Goal: Navigation & Orientation: Find specific page/section

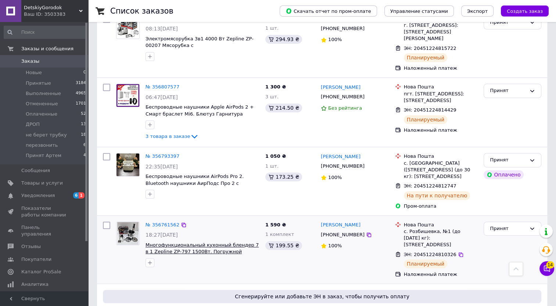
scroll to position [292, 0]
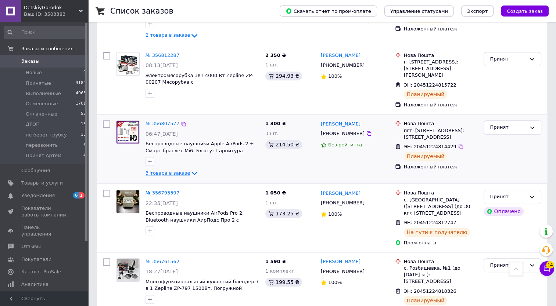
click at [169, 170] on span "3 товара в заказе" at bounding box center [167, 173] width 44 height 6
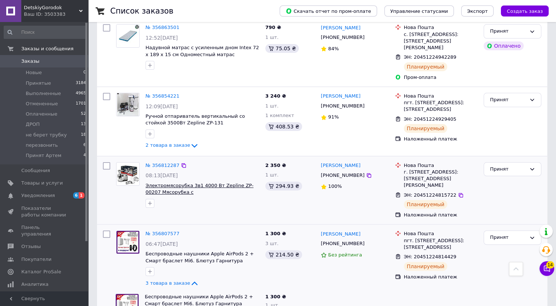
scroll to position [145, 0]
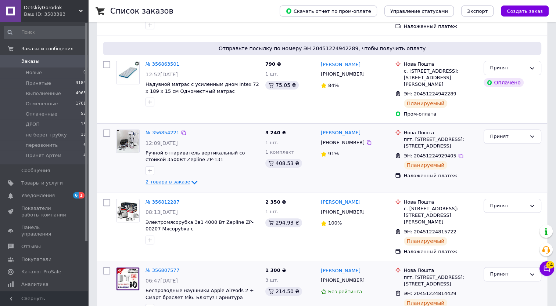
click at [177, 180] on span "2 товара в заказе" at bounding box center [167, 183] width 44 height 6
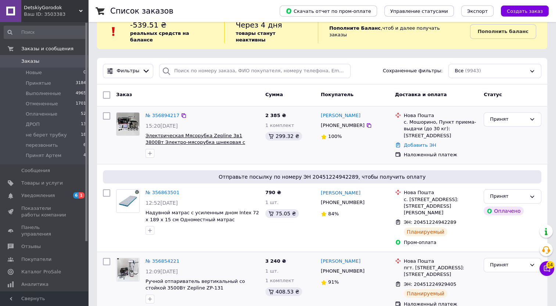
scroll to position [0, 0]
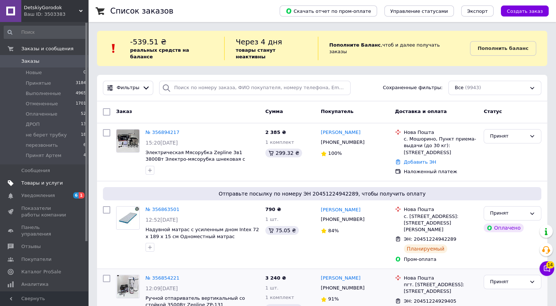
click at [40, 187] on span "Товары и услуги" at bounding box center [42, 183] width 42 height 7
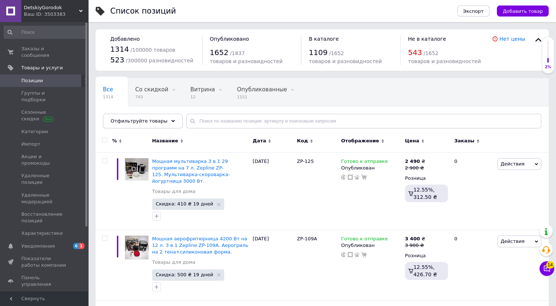
click at [73, 12] on div "Ваш ID: 3503383" at bounding box center [56, 14] width 64 height 7
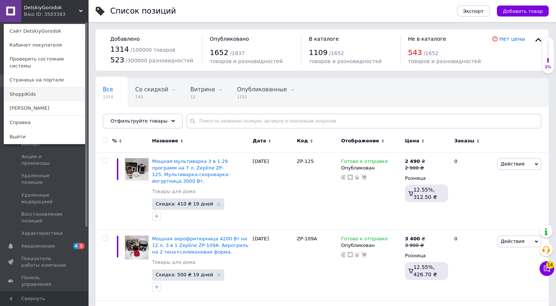
click at [35, 90] on link "ShoppiKids" at bounding box center [44, 94] width 81 height 14
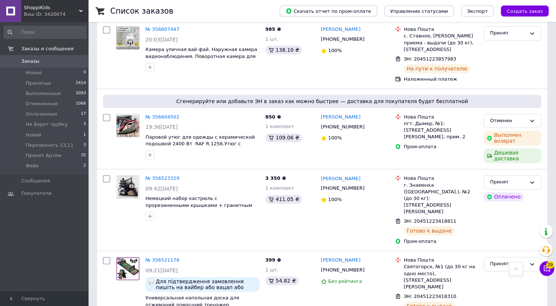
scroll to position [1120, 0]
